Goal: Information Seeking & Learning: Learn about a topic

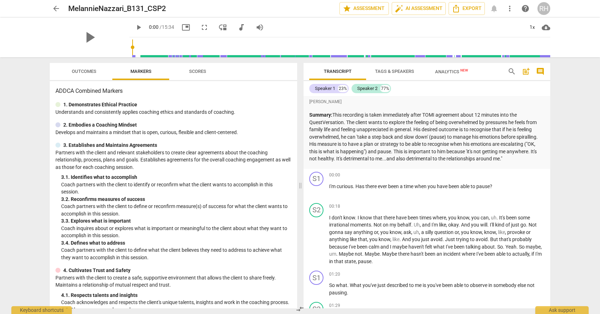
click at [134, 23] on span "play_arrow" at bounding box center [138, 27] width 9 height 9
click at [246, 45] on input "range" at bounding box center [341, 47] width 418 height 23
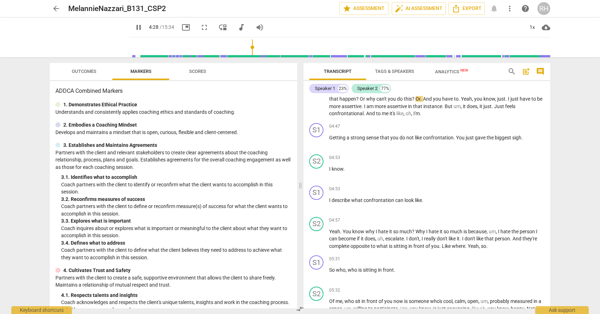
click at [303, 47] on input "range" at bounding box center [341, 47] width 418 height 23
click at [359, 48] on input "range" at bounding box center [341, 47] width 418 height 23
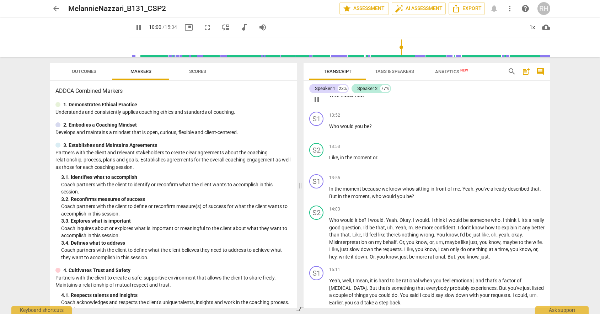
scroll to position [2050, 0]
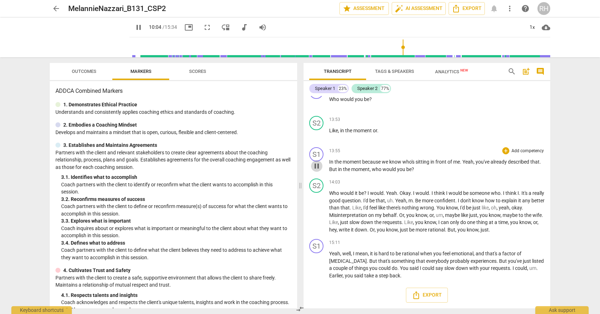
click at [315, 166] on span "pause" at bounding box center [317, 166] width 9 height 9
click at [315, 166] on span "play_arrow" at bounding box center [317, 166] width 9 height 9
click at [134, 27] on span "pause" at bounding box center [138, 27] width 9 height 9
type input "844"
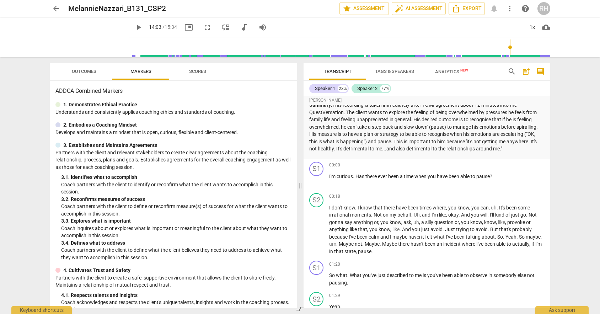
scroll to position [10, 0]
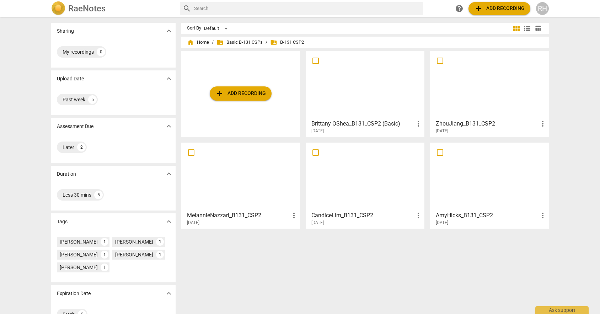
click at [297, 42] on span "folder_shared B-131 CSP2" at bounding box center [287, 42] width 34 height 7
click at [277, 42] on span "folder_shared B-131 CSP2" at bounding box center [287, 42] width 34 height 7
click at [377, 92] on div at bounding box center [365, 84] width 114 height 63
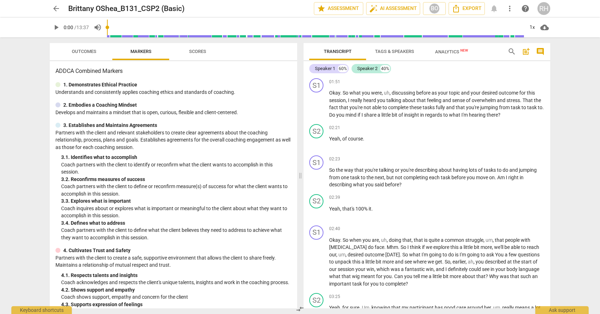
scroll to position [469, 0]
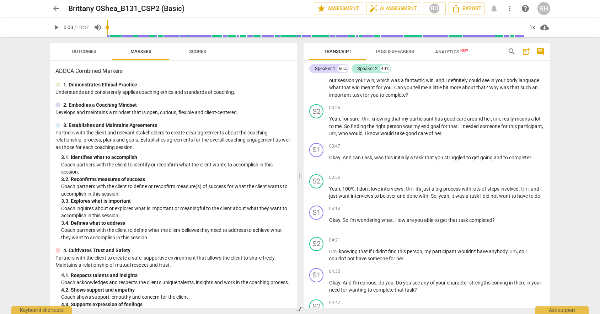
click at [59, 12] on span "arrow_back" at bounding box center [56, 8] width 9 height 9
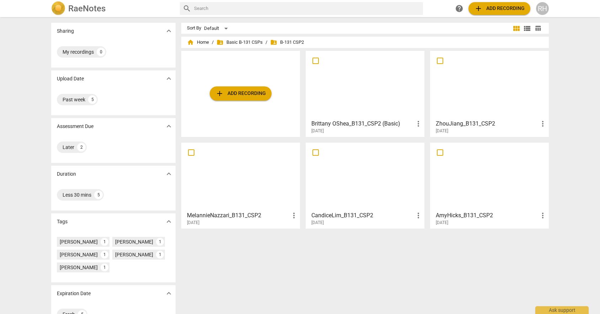
click at [338, 100] on div at bounding box center [365, 84] width 114 height 63
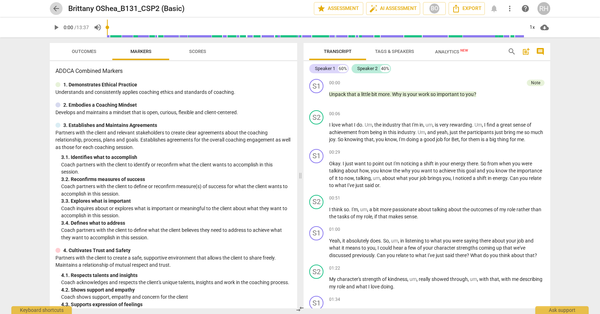
click at [59, 7] on span "arrow_back" at bounding box center [56, 8] width 9 height 9
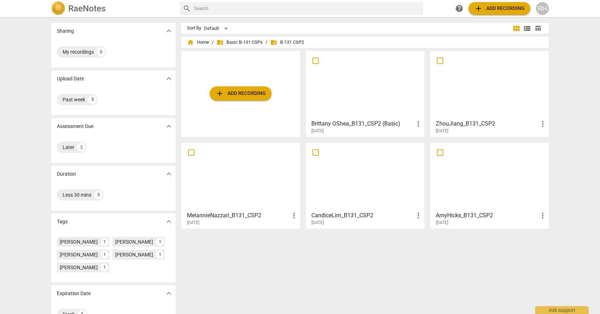
click at [499, 111] on div at bounding box center [490, 84] width 114 height 63
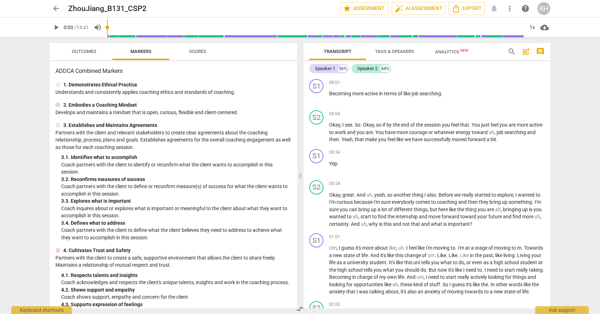
click at [58, 28] on span "play_arrow" at bounding box center [56, 27] width 9 height 9
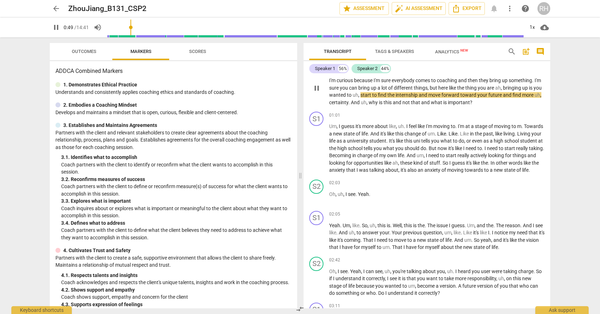
scroll to position [124, 0]
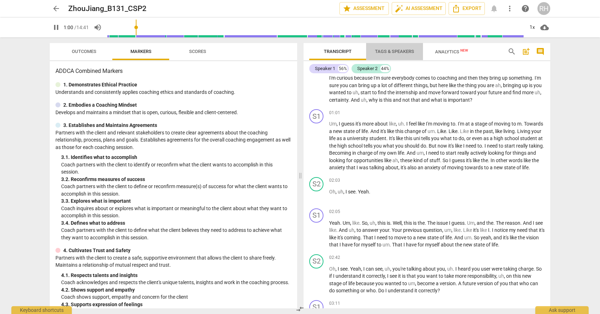
click at [388, 55] on span "Tags & Speakers" at bounding box center [395, 52] width 56 height 10
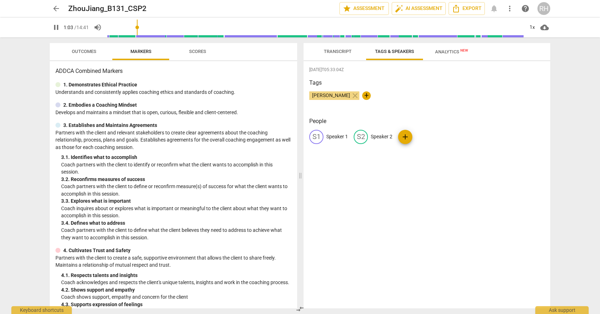
click at [342, 49] on span "Transcript" at bounding box center [338, 51] width 28 height 5
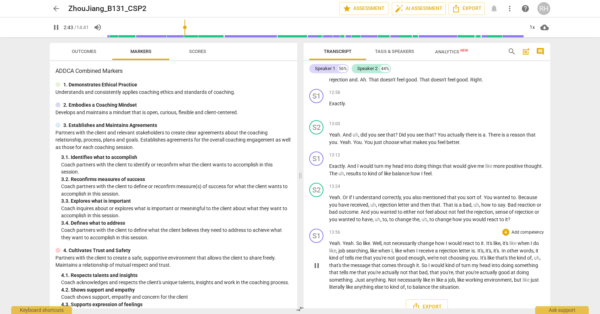
scroll to position [1481, 0]
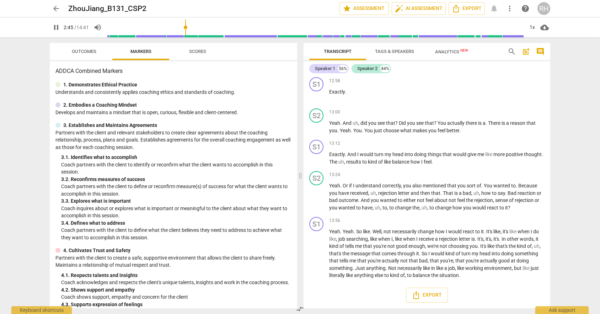
type input "166"
click at [58, 7] on span "arrow_back" at bounding box center [56, 8] width 9 height 9
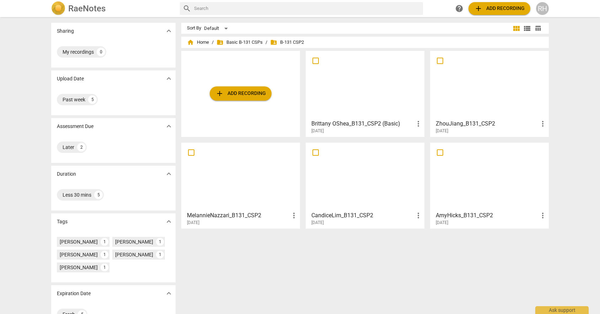
click at [482, 182] on div at bounding box center [490, 176] width 114 height 63
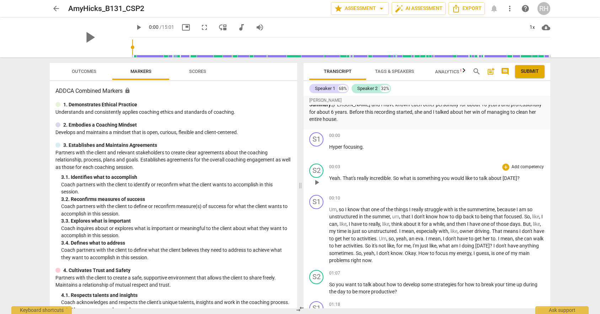
scroll to position [11, 0]
click at [134, 28] on span "play_arrow" at bounding box center [138, 27] width 9 height 9
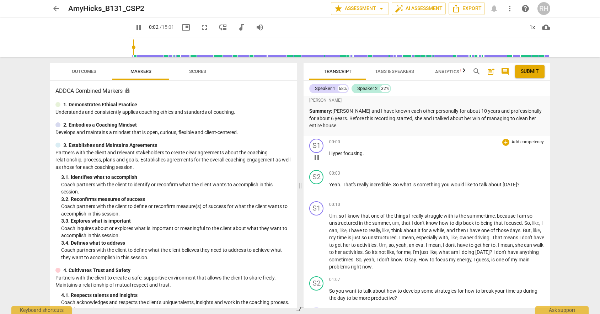
click at [317, 156] on span "pause" at bounding box center [317, 157] width 9 height 9
click at [319, 158] on span "play_arrow" at bounding box center [317, 157] width 9 height 9
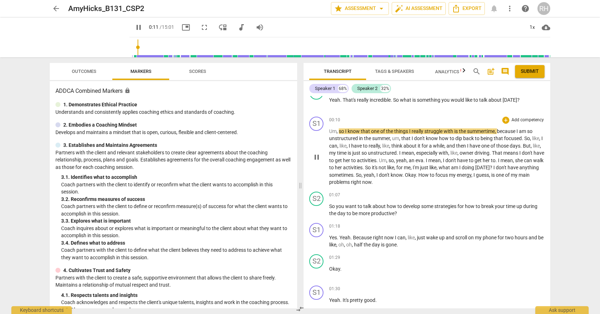
scroll to position [78, 0]
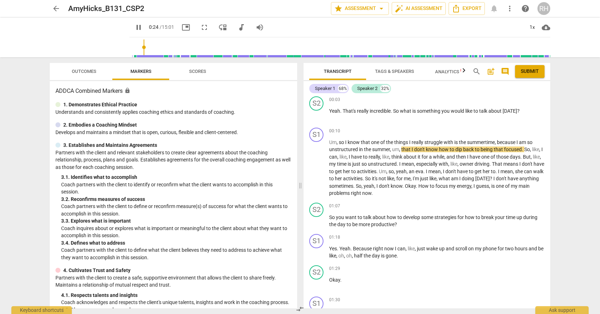
type input "25"
click at [58, 11] on span "arrow_back" at bounding box center [56, 8] width 9 height 9
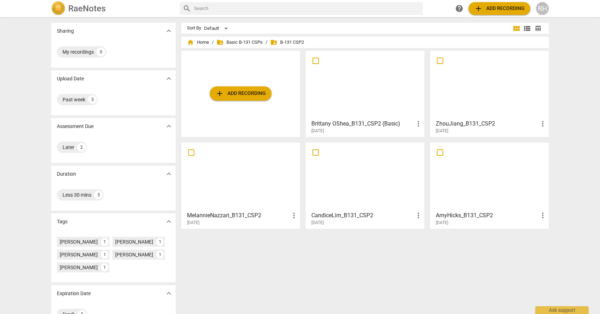
click at [443, 111] on div at bounding box center [490, 84] width 114 height 63
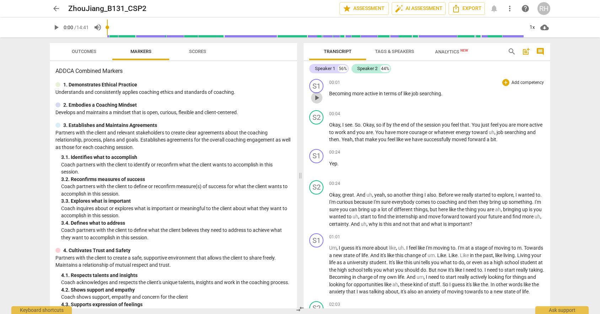
click at [318, 100] on span "play_arrow" at bounding box center [317, 98] width 9 height 9
type input "6"
click at [53, 5] on span "arrow_back" at bounding box center [56, 8] width 9 height 9
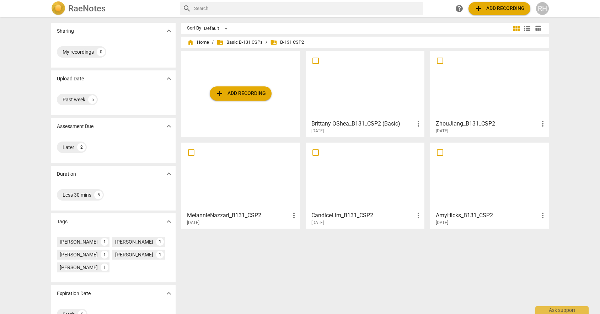
click at [347, 125] on h3 "Brittany OShea_B131_CSP2 (Basic)" at bounding box center [363, 124] width 103 height 9
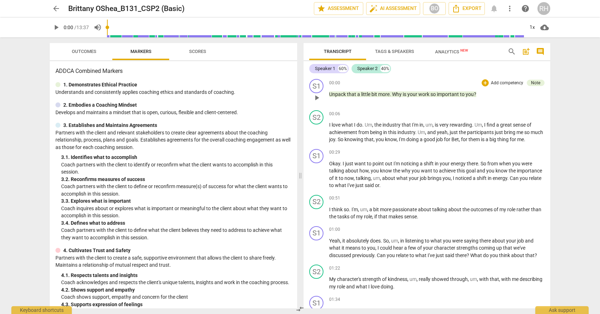
click at [318, 95] on span "play_arrow" at bounding box center [317, 98] width 9 height 9
type input "31"
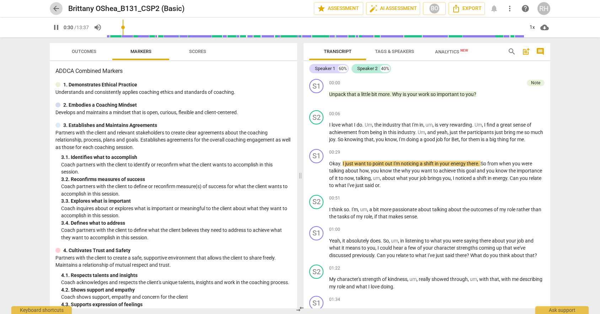
click at [57, 11] on span "arrow_back" at bounding box center [56, 8] width 9 height 9
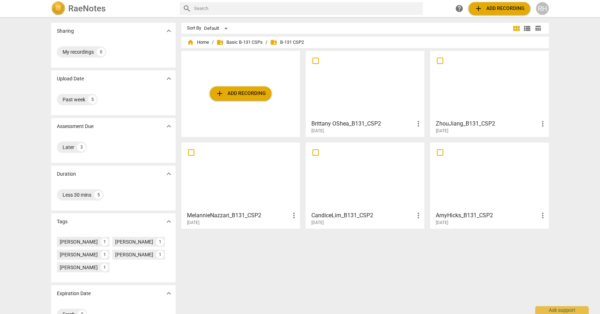
click at [335, 185] on div at bounding box center [365, 176] width 114 height 63
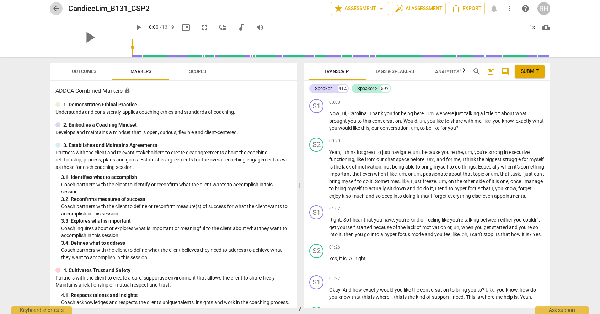
click at [56, 6] on span "arrow_back" at bounding box center [56, 8] width 9 height 9
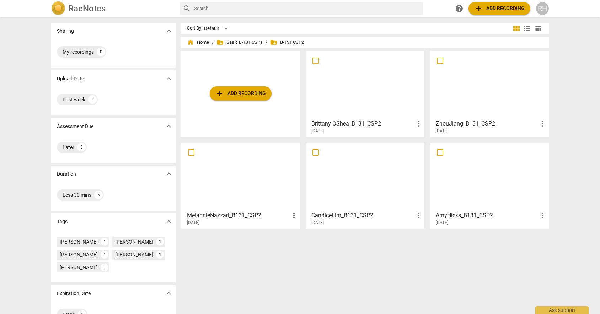
click at [215, 182] on div at bounding box center [241, 176] width 114 height 63
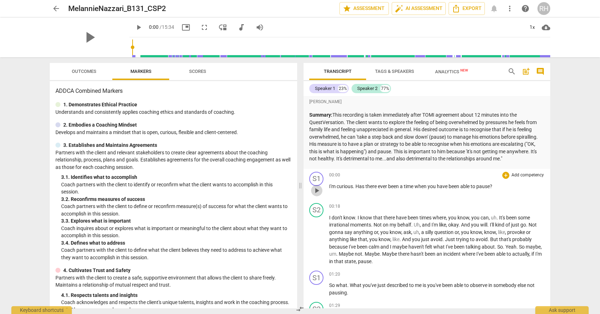
click at [318, 191] on span "play_arrow" at bounding box center [317, 190] width 9 height 9
type input "3"
click at [59, 6] on span "arrow_back" at bounding box center [56, 8] width 9 height 9
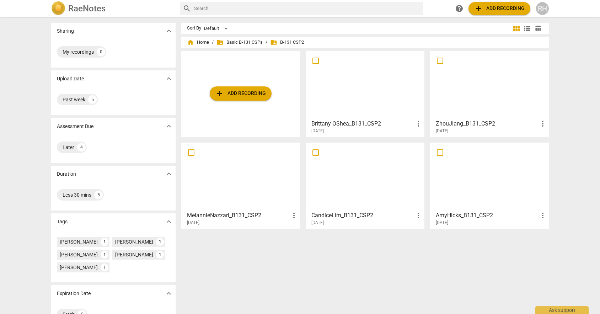
click at [479, 185] on div at bounding box center [490, 176] width 114 height 63
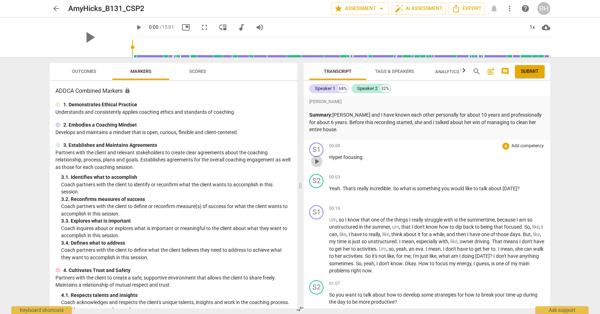
click at [317, 165] on span "play_arrow" at bounding box center [317, 161] width 9 height 9
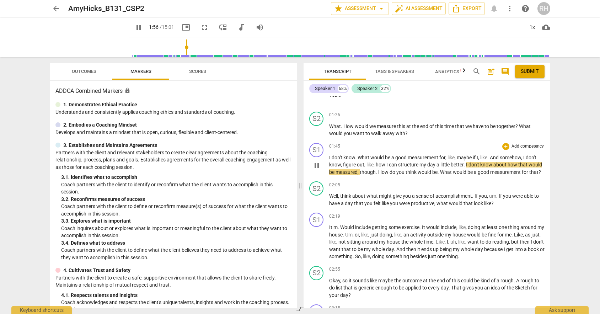
scroll to position [357, 0]
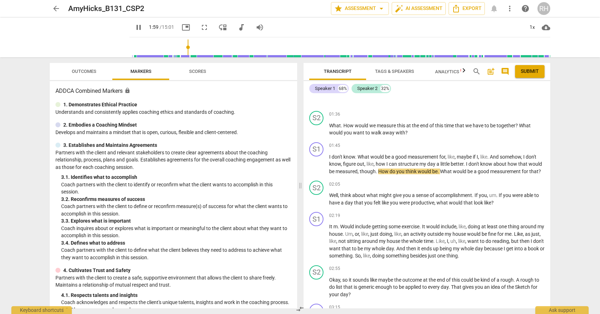
click at [198, 71] on span "Scores" at bounding box center [197, 71] width 17 height 5
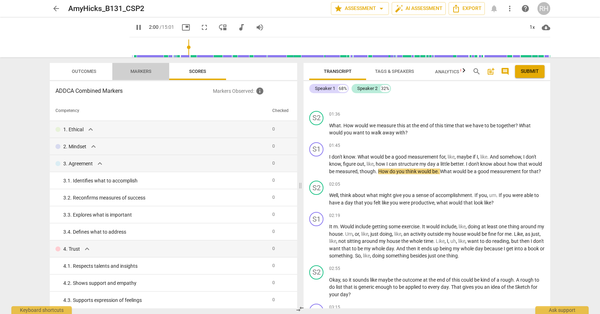
click at [164, 71] on span "Markers" at bounding box center [140, 72] width 57 height 10
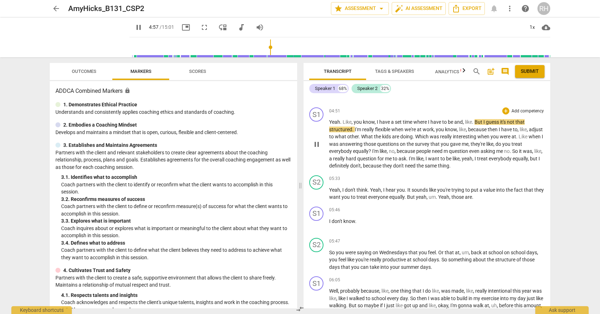
scroll to position [848, 0]
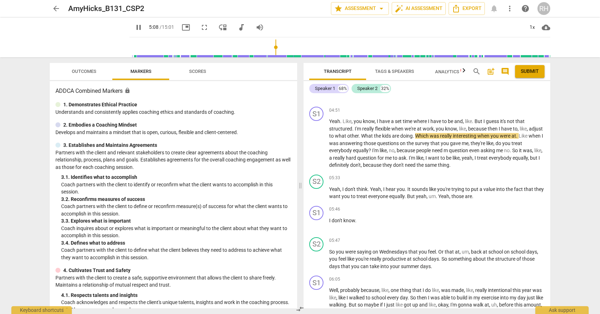
click at [200, 27] on span "fullscreen" at bounding box center [204, 27] width 9 height 9
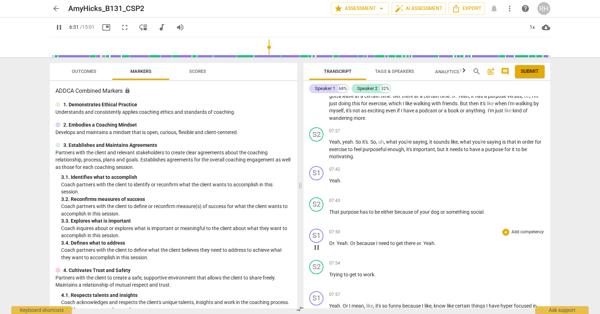
scroll to position [1151, 0]
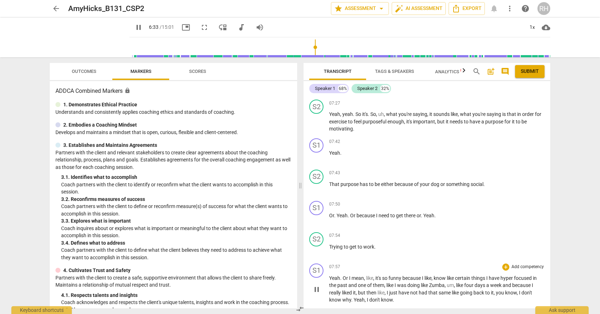
click at [374, 271] on div "07:57 + Add competency keyboard_arrow_right Yeah . Or I mean , like , it's so f…" at bounding box center [437, 284] width 216 height 40
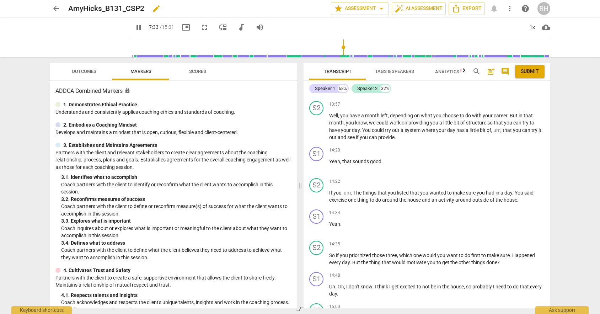
scroll to position [2421, 0]
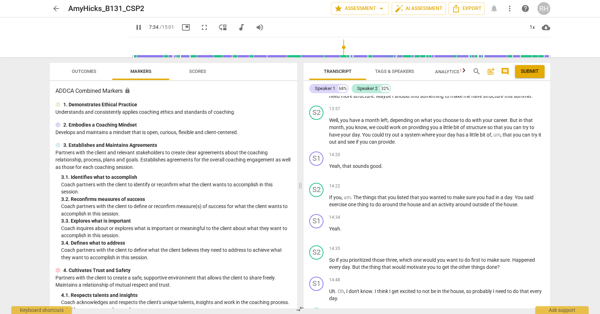
type input "455"
click at [54, 5] on span "arrow_back" at bounding box center [56, 8] width 9 height 9
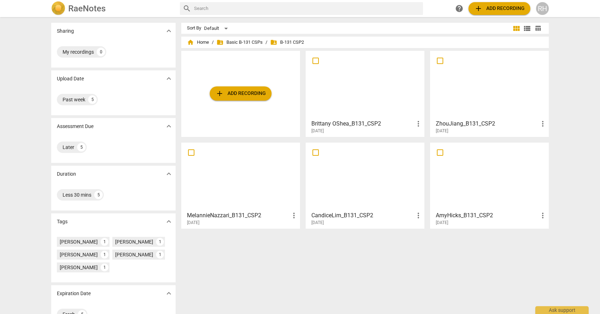
click at [393, 99] on div at bounding box center [365, 84] width 114 height 63
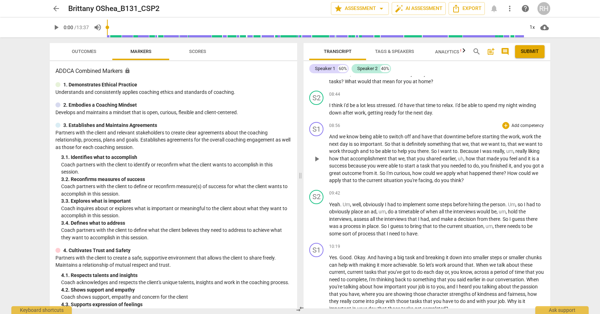
scroll to position [1393, 0]
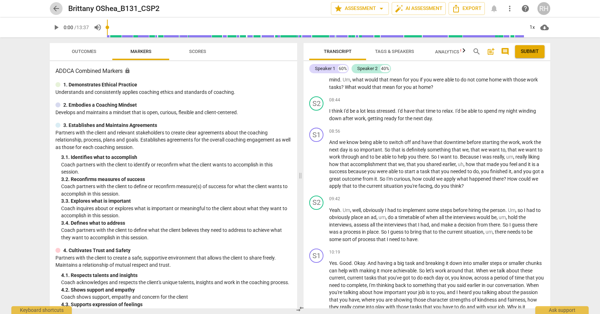
click at [52, 10] on span "arrow_back" at bounding box center [56, 8] width 9 height 9
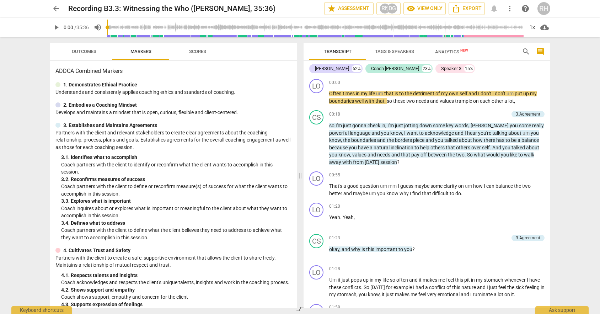
click at [56, 27] on span "play_arrow" at bounding box center [56, 27] width 9 height 9
